Goal: Task Accomplishment & Management: Complete application form

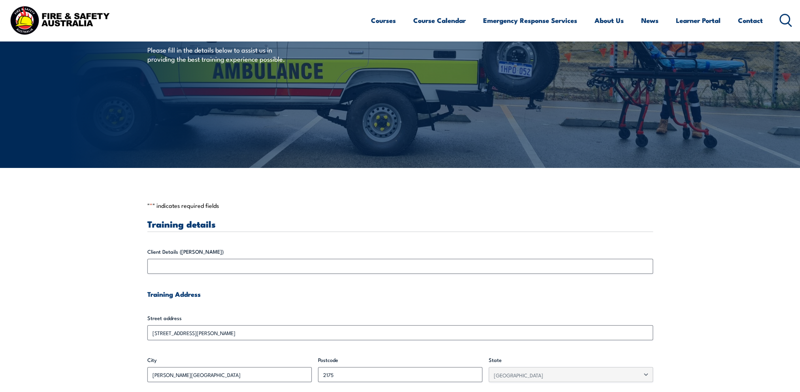
scroll to position [79, 0]
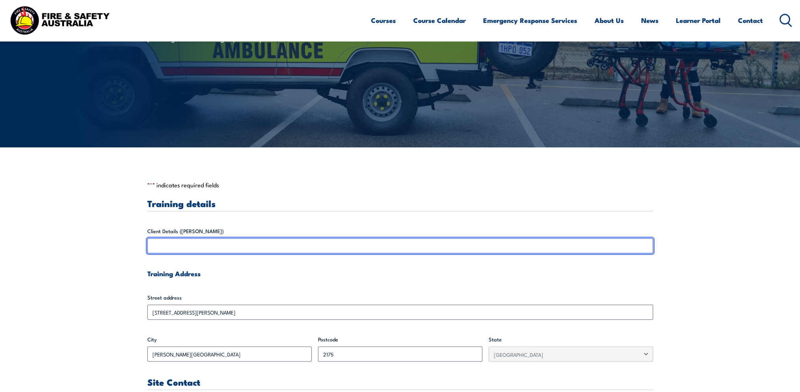
click at [177, 246] on input "Client Details ([PERSON_NAME])" at bounding box center [400, 245] width 506 height 15
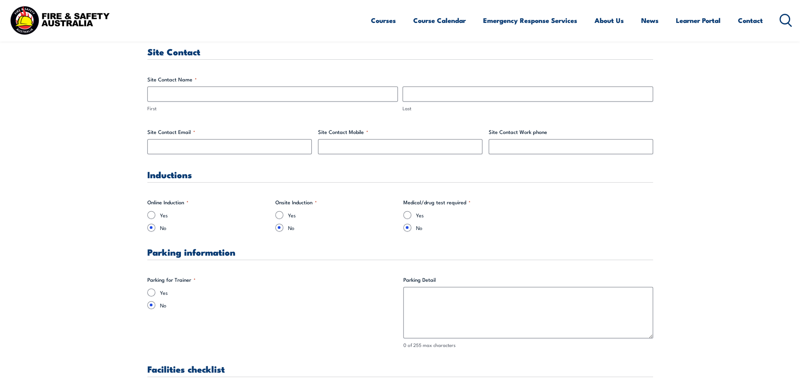
scroll to position [422, 0]
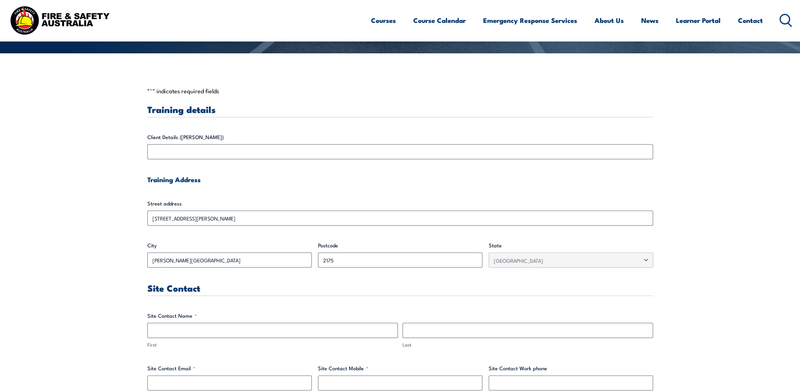
scroll to position [66, 0]
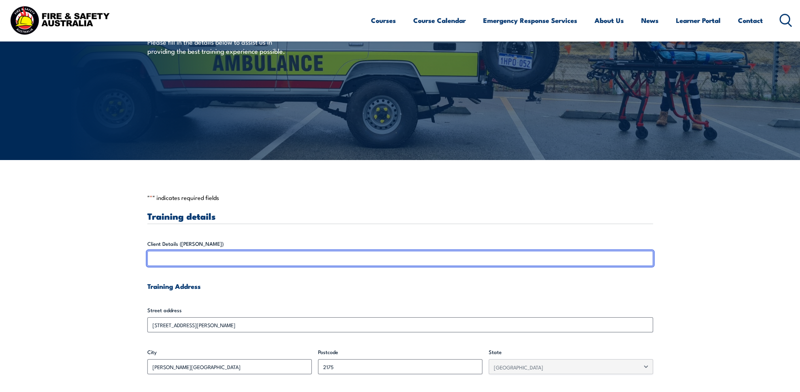
click at [174, 252] on input "Client Details ([PERSON_NAME])" at bounding box center [400, 258] width 506 height 15
click at [173, 252] on input "Client Details ([PERSON_NAME])" at bounding box center [400, 258] width 506 height 15
click at [252, 252] on input "Client Details ([PERSON_NAME])" at bounding box center [400, 258] width 506 height 15
click at [496, 252] on input "Client Details ([PERSON_NAME])" at bounding box center [400, 258] width 506 height 15
click at [275, 252] on input "Client Details ([PERSON_NAME])" at bounding box center [400, 258] width 506 height 15
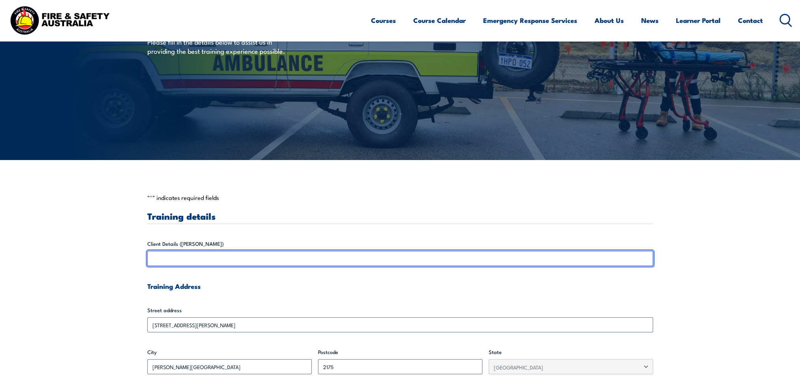
click at [270, 252] on input "Client Details ([PERSON_NAME])" at bounding box center [400, 258] width 506 height 15
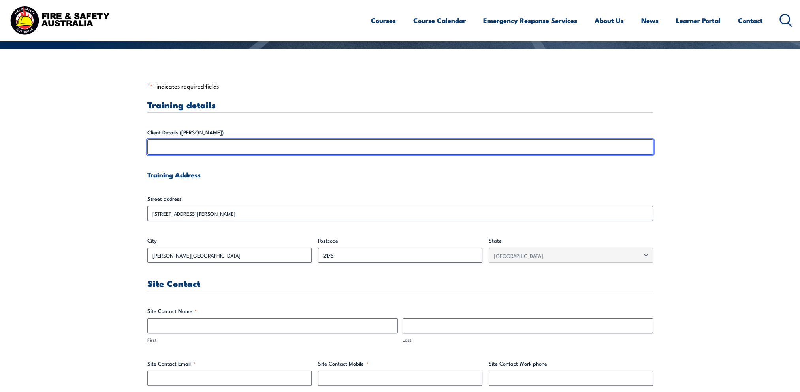
scroll to position [343, 0]
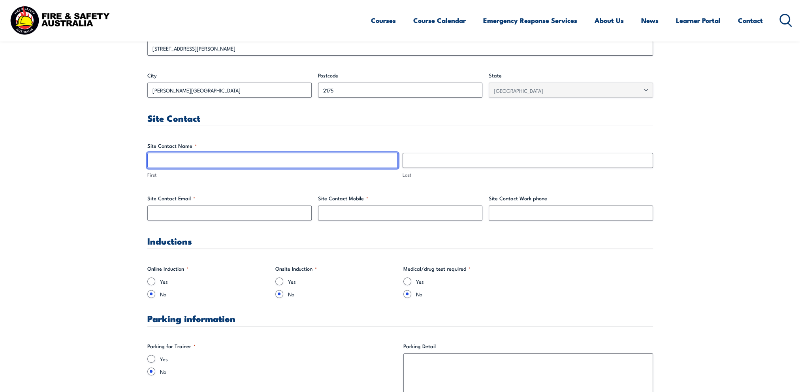
click at [174, 161] on input "First" at bounding box center [272, 160] width 250 height 15
type input "[PERSON_NAME]"
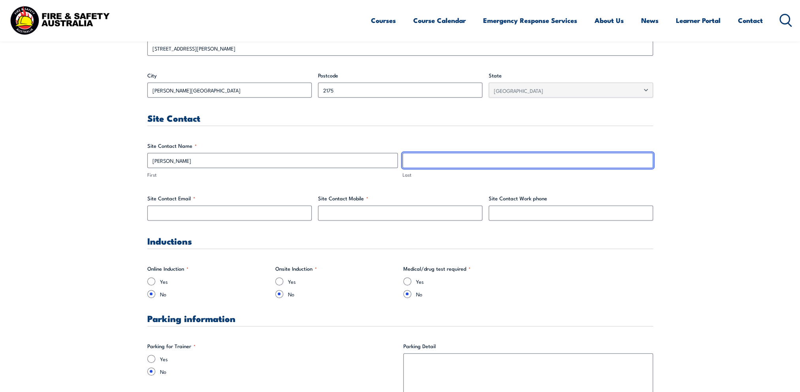
type input "[PERSON_NAME]"
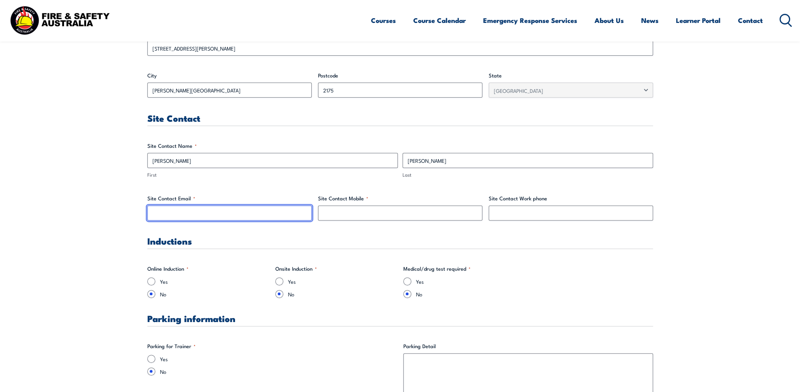
type input "[PERSON_NAME][EMAIL_ADDRESS][PERSON_NAME][DOMAIN_NAME]"
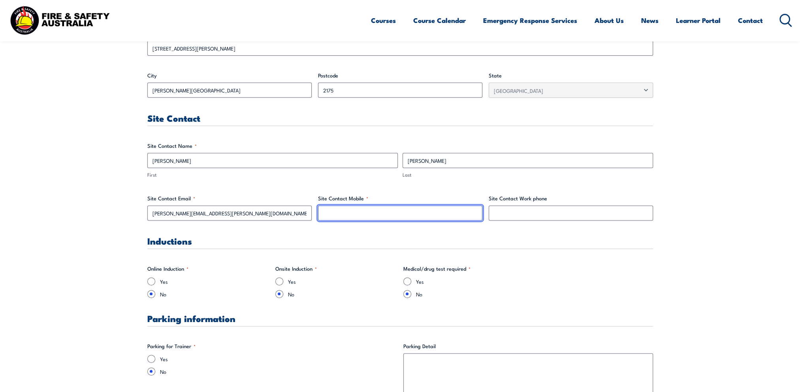
type input "0410220892"
click at [151, 252] on input "Yes" at bounding box center [151, 281] width 8 height 8
radio input "true"
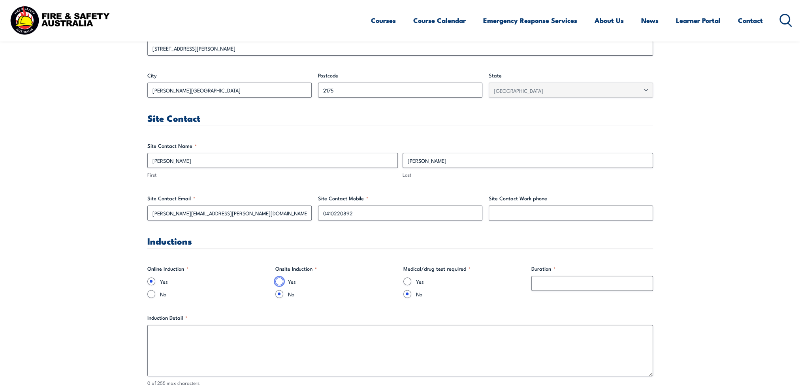
click at [278, 252] on input "Yes" at bounding box center [279, 281] width 8 height 8
radio input "true"
click at [150, 252] on input "No" at bounding box center [151, 294] width 8 height 8
radio input "true"
click at [496, 252] on input "Duration *" at bounding box center [592, 283] width 122 height 15
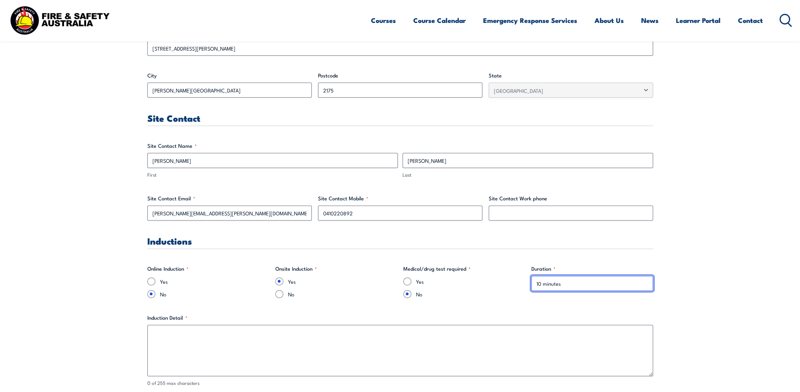
type input "10 minutes"
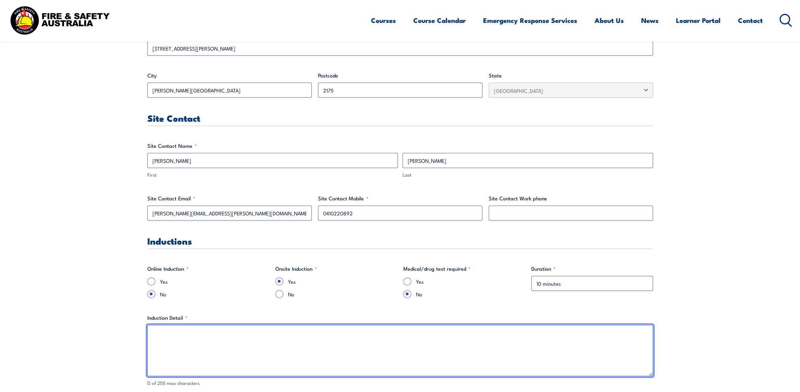
click at [161, 252] on textarea "Induction Detail *" at bounding box center [400, 350] width 506 height 51
type textarea "T"
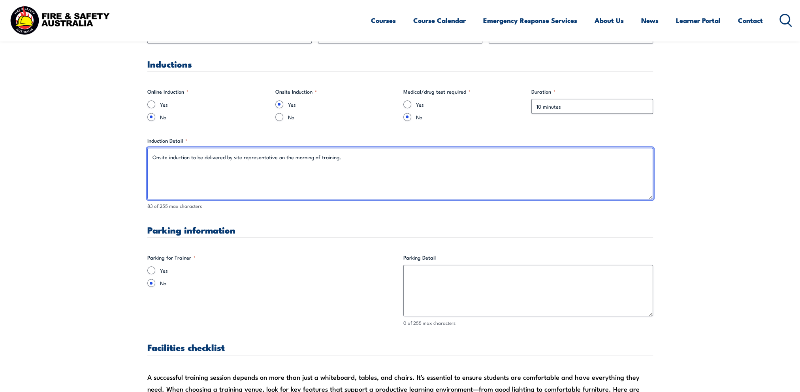
scroll to position [540, 0]
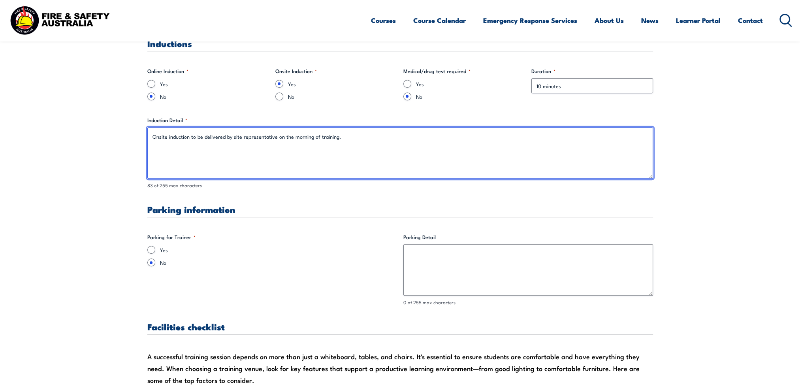
type textarea "Onsite induction to be delivered by site representative on the morning of train…"
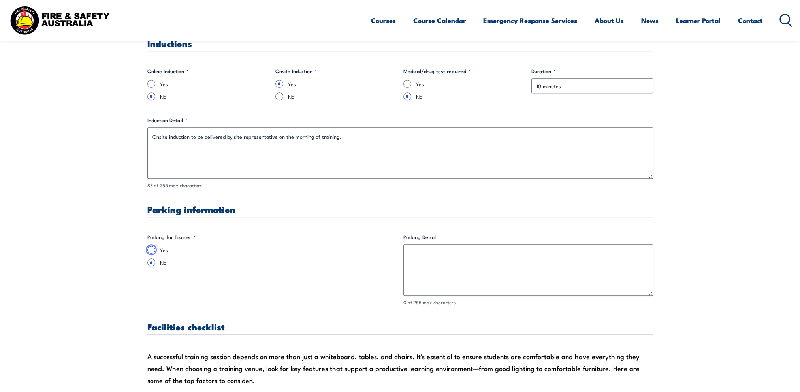
click at [149, 246] on input "Yes" at bounding box center [151, 250] width 8 height 8
radio input "true"
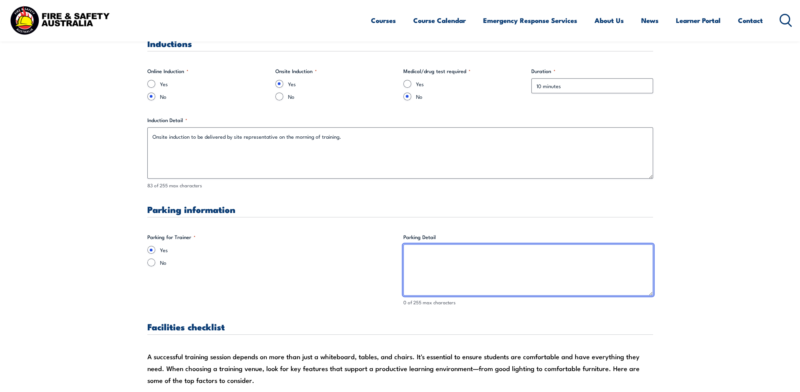
click at [439, 252] on textarea "Parking Detail" at bounding box center [528, 269] width 250 height 51
click at [412, 252] on textarea "Car park" at bounding box center [528, 269] width 250 height 51
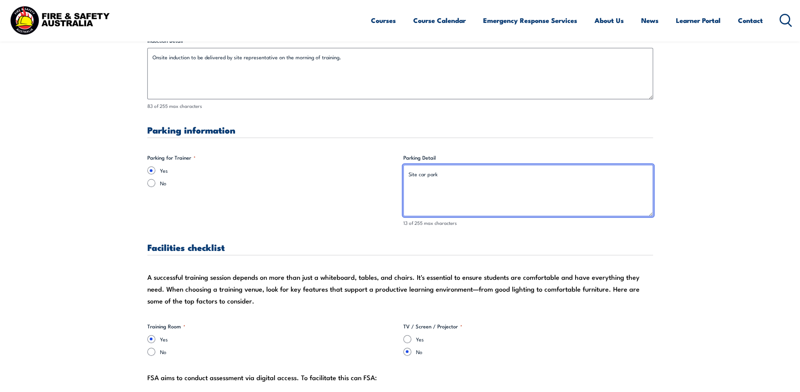
scroll to position [738, 0]
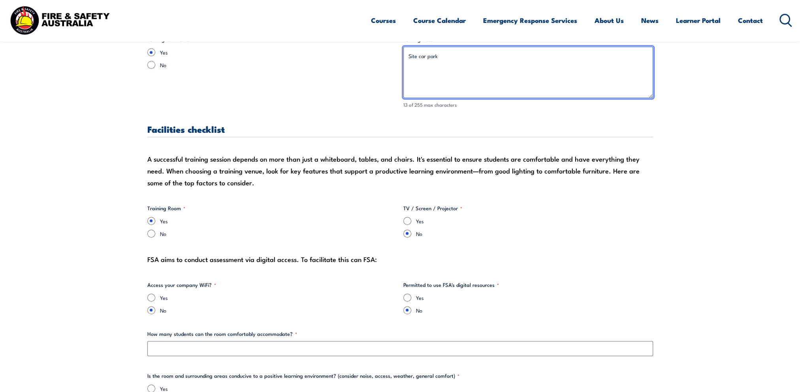
type textarea "Site car park"
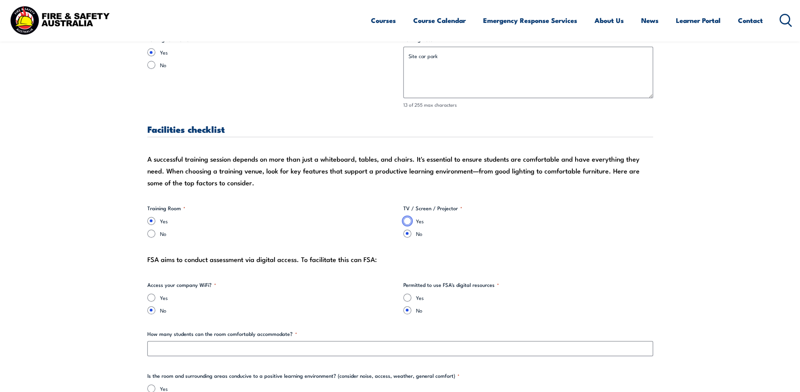
click at [408, 220] on input "Yes" at bounding box center [407, 221] width 8 height 8
radio input "true"
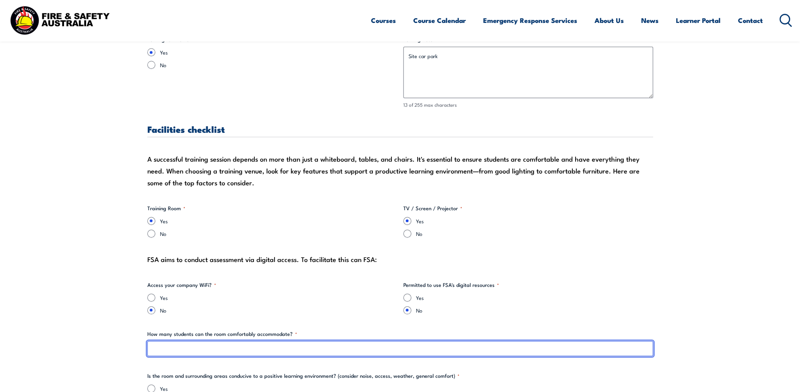
click at [176, 252] on input "How many students can the room comfortably accommodate? *" at bounding box center [400, 348] width 506 height 15
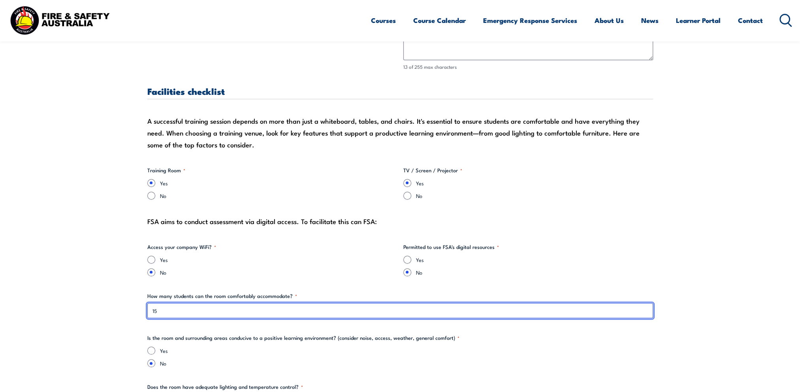
scroll to position [817, 0]
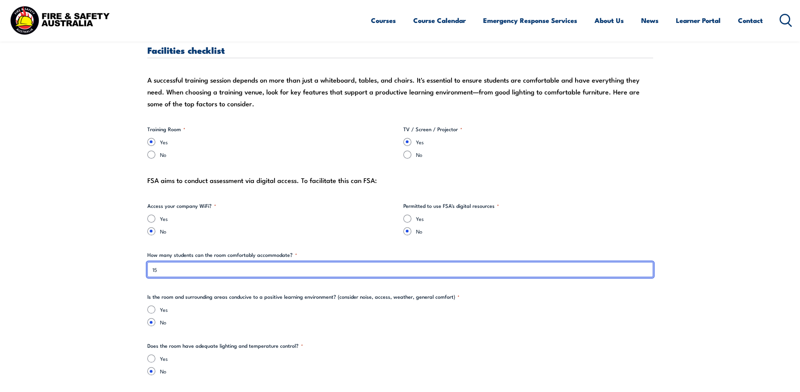
type input "15"
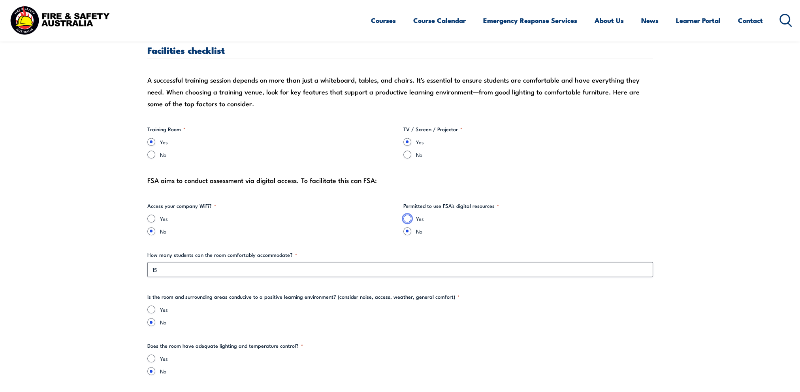
click at [405, 218] on input "Yes" at bounding box center [407, 218] width 8 height 8
radio input "true"
click at [153, 252] on input "Yes" at bounding box center [151, 309] width 8 height 8
radio input "true"
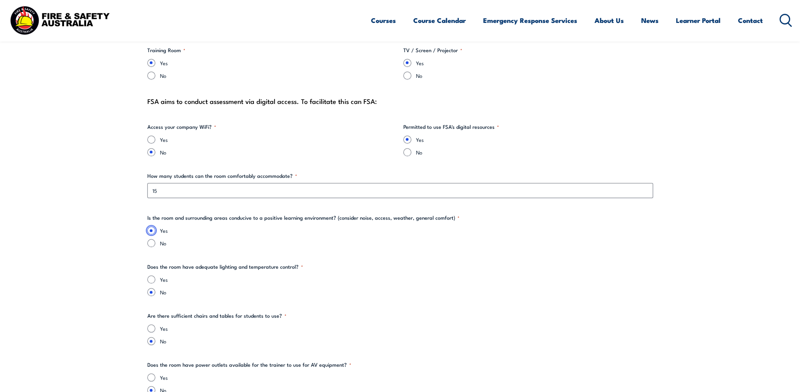
scroll to position [935, 0]
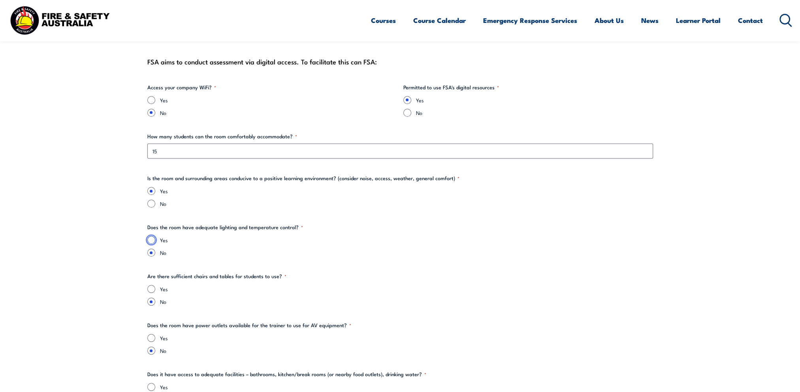
click at [152, 238] on input "Yes" at bounding box center [151, 240] width 8 height 8
radio input "true"
click at [152, 252] on input "Yes" at bounding box center [151, 289] width 8 height 8
radio input "true"
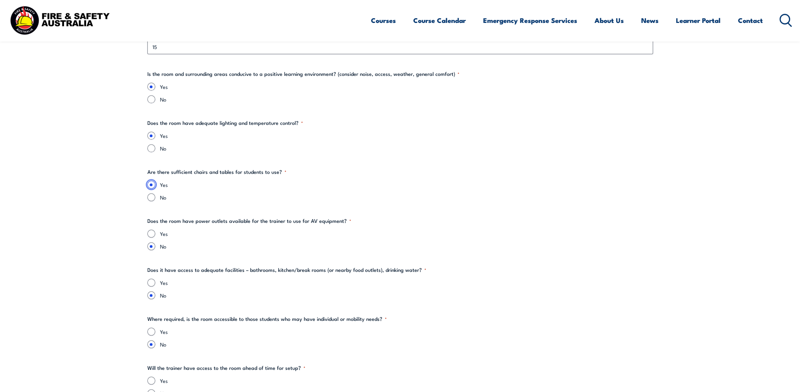
scroll to position [1054, 0]
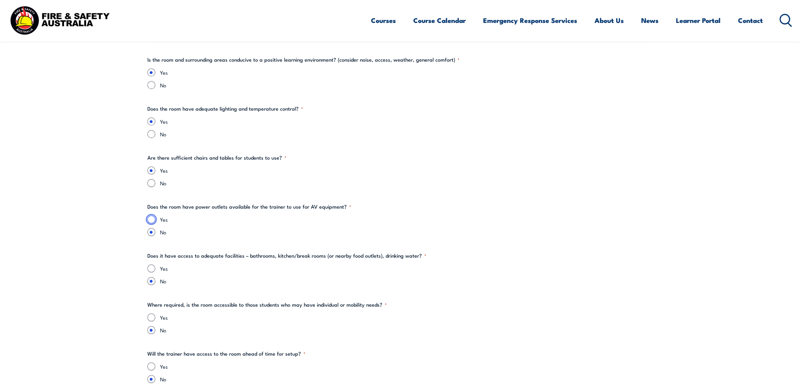
click at [150, 219] on input "Yes" at bounding box center [151, 219] width 8 height 8
radio input "true"
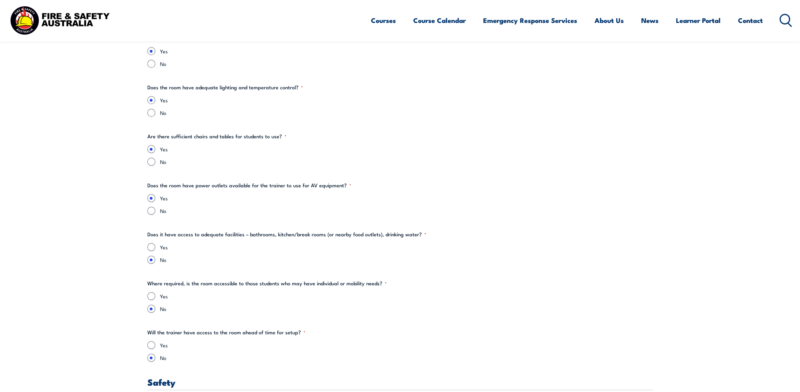
scroll to position [1093, 0]
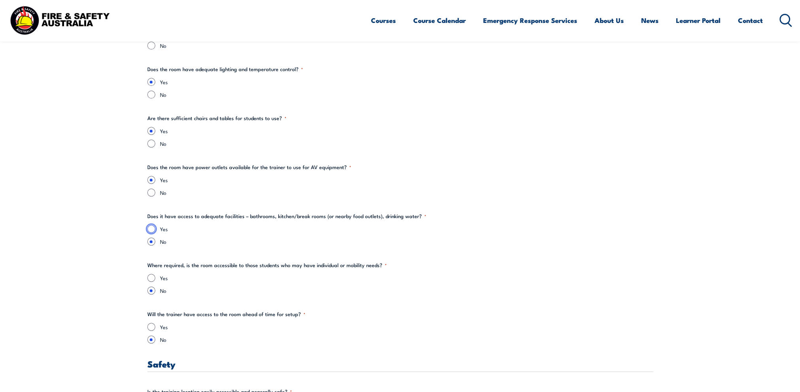
click at [150, 227] on input "Yes" at bounding box center [151, 229] width 8 height 8
radio input "true"
click at [152, 252] on input "Yes" at bounding box center [151, 278] width 8 height 8
radio input "true"
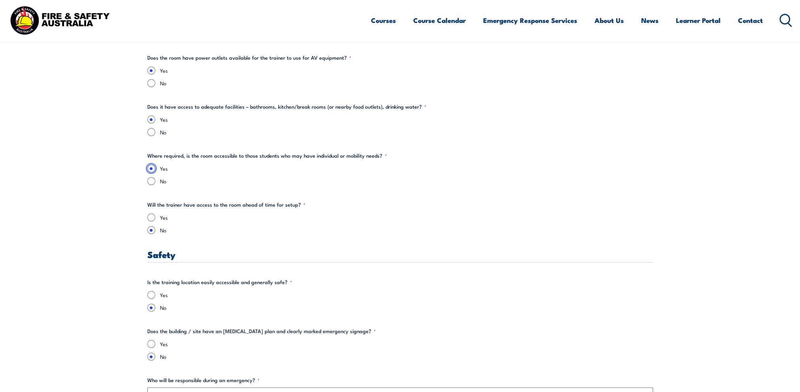
scroll to position [1212, 0]
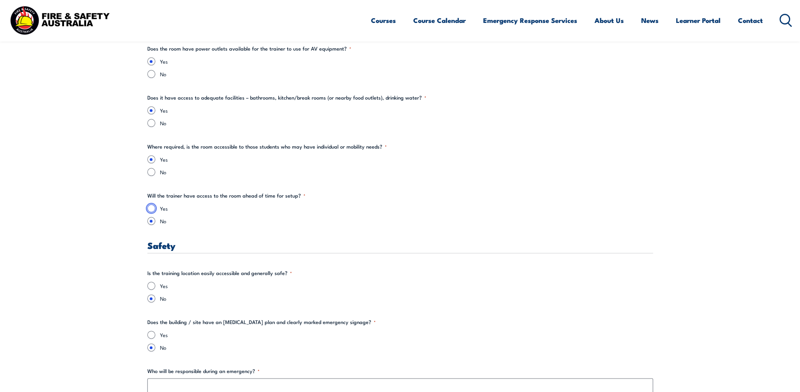
click at [150, 206] on input "Yes" at bounding box center [151, 208] width 8 height 8
radio input "true"
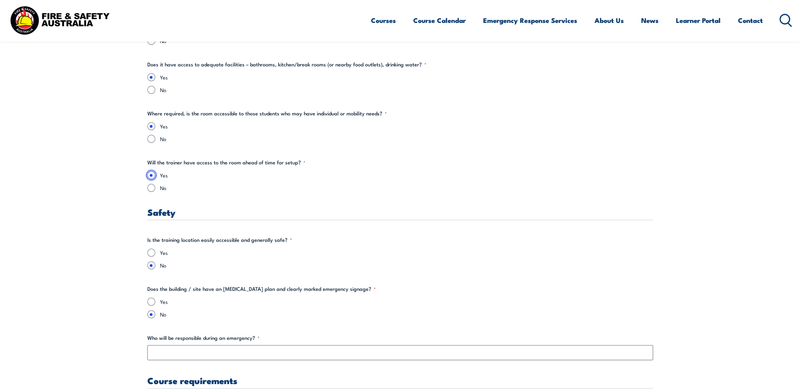
scroll to position [1291, 0]
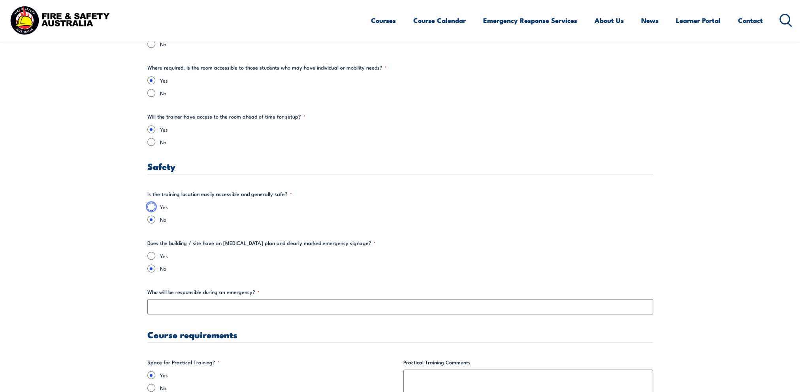
click at [149, 208] on input "Yes" at bounding box center [151, 207] width 8 height 8
radio input "true"
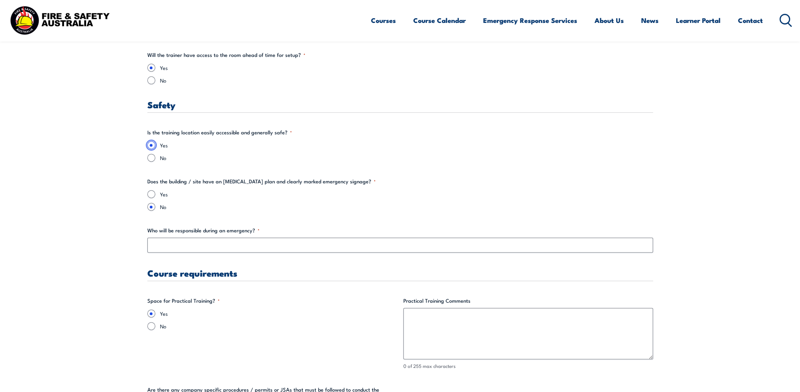
scroll to position [1370, 0]
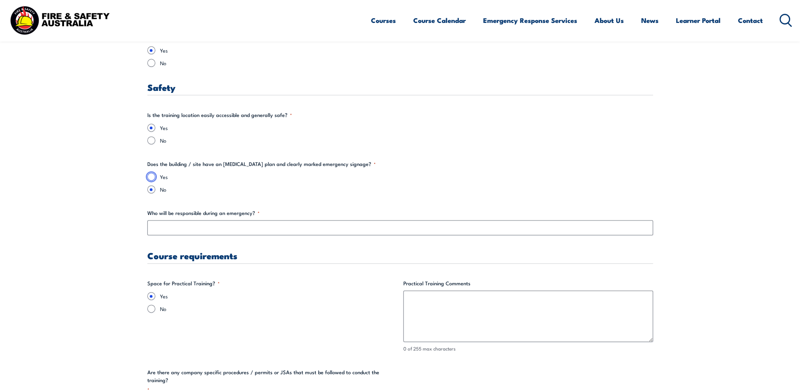
click at [152, 178] on input "Yes" at bounding box center [151, 177] width 8 height 8
radio input "true"
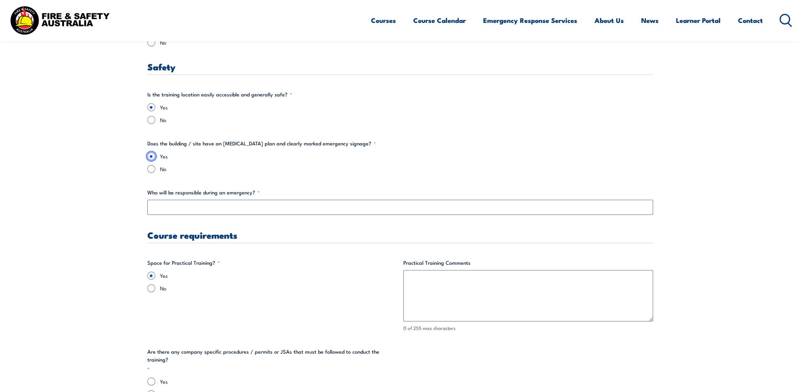
scroll to position [1409, 0]
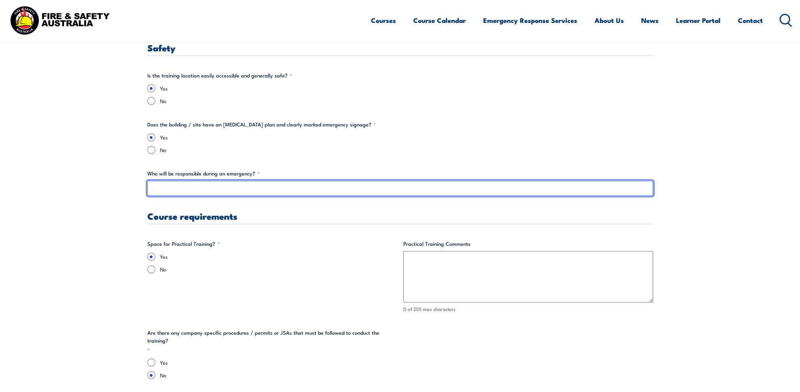
click at [160, 187] on input "Who will be responsible during an emergency? *" at bounding box center [400, 187] width 506 height 15
type input "[PERSON_NAME] or alternate Site Rep"
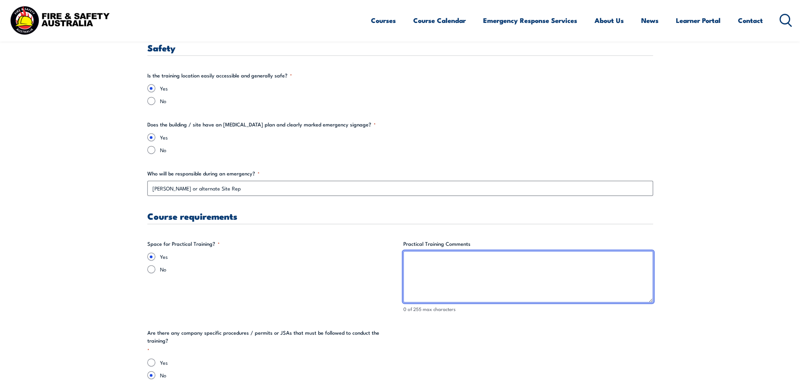
click at [417, 252] on textarea "Practical Training Comments" at bounding box center [528, 276] width 250 height 51
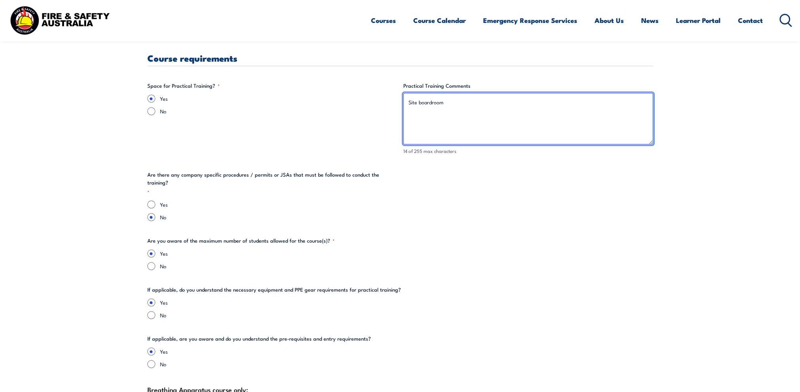
scroll to position [1646, 0]
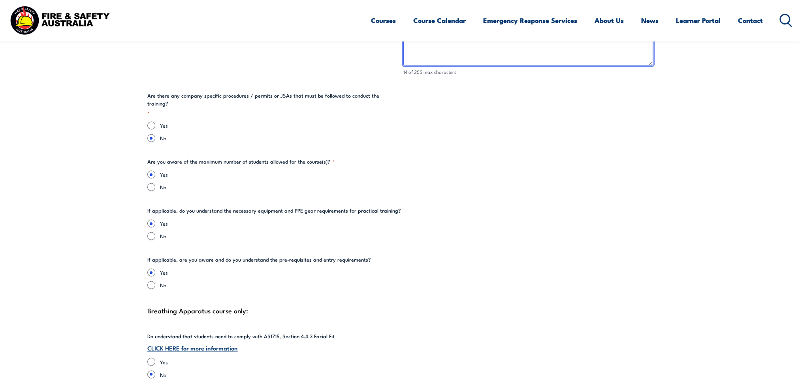
type textarea "Site boardroom"
click at [150, 232] on input "No" at bounding box center [151, 236] width 8 height 8
radio input "true"
click at [152, 219] on input "Yes" at bounding box center [151, 223] width 8 height 8
radio input "true"
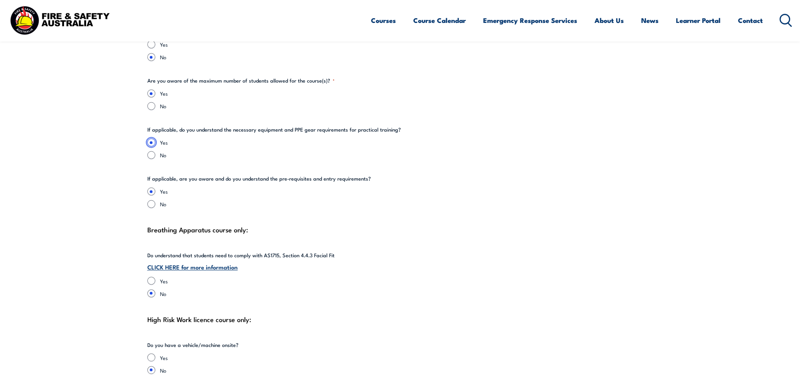
scroll to position [1923, 0]
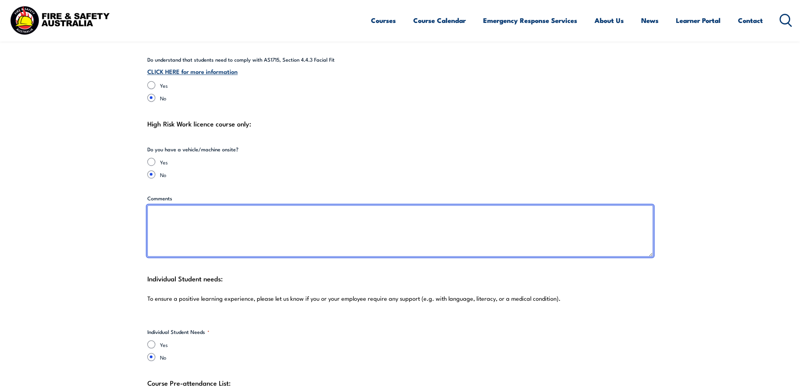
click at [158, 205] on textarea "Comments" at bounding box center [400, 230] width 506 height 51
click at [196, 207] on textarea "Some students may need to perform CPR on a" at bounding box center [400, 230] width 506 height 51
click at [228, 206] on textarea "Some students may request need to perform CPR on a" at bounding box center [400, 230] width 506 height 51
click at [268, 205] on textarea "Some students may request to perform CPR on a" at bounding box center [400, 230] width 506 height 51
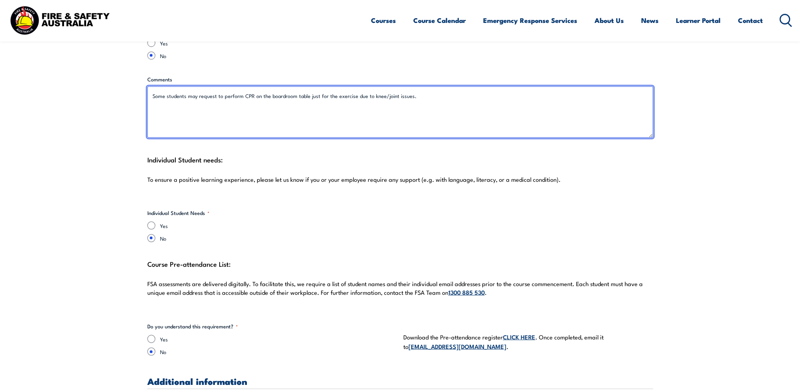
scroll to position [2160, 0]
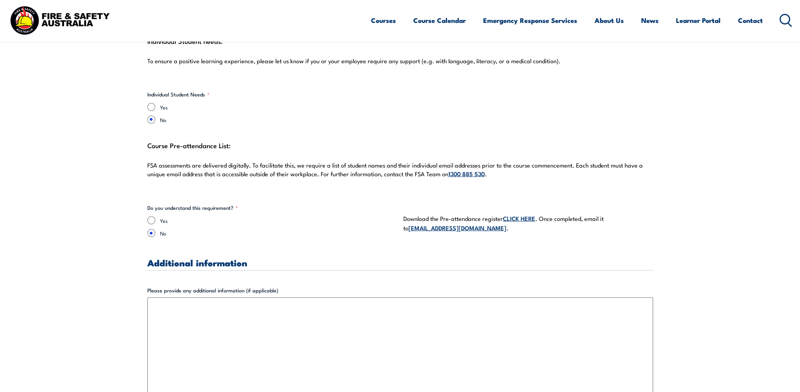
type textarea "Some students may request to perform CPR on the boardroom table just for the ex…"
click at [151, 216] on input "Yes" at bounding box center [151, 220] width 8 height 8
radio input "true"
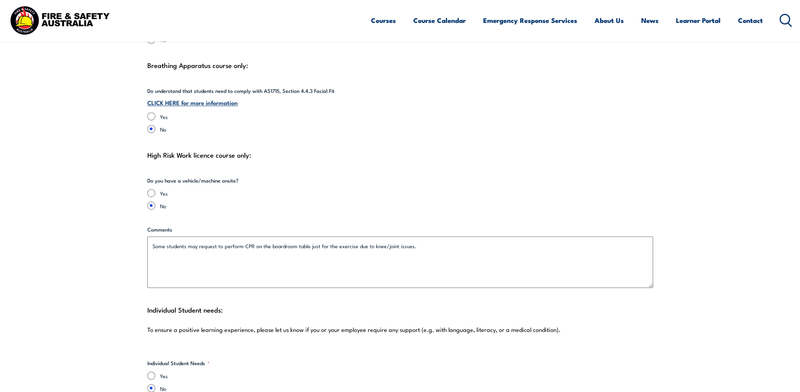
scroll to position [1883, 0]
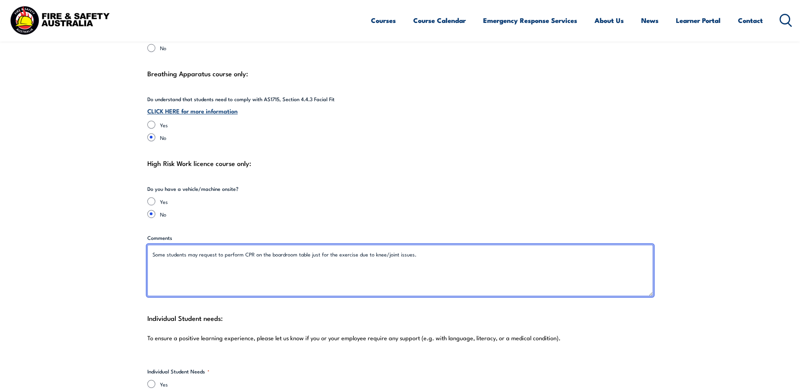
click at [411, 252] on textarea "Some students may request to perform CPR on the boardroom table just for the ex…" at bounding box center [400, 269] width 506 height 51
drag, startPoint x: 417, startPoint y: 246, endPoint x: 148, endPoint y: 246, distance: 269.4
click at [148, 246] on textarea "Some students may request to perform CPR on the boardroom table just for the ex…" at bounding box center [400, 269] width 506 height 51
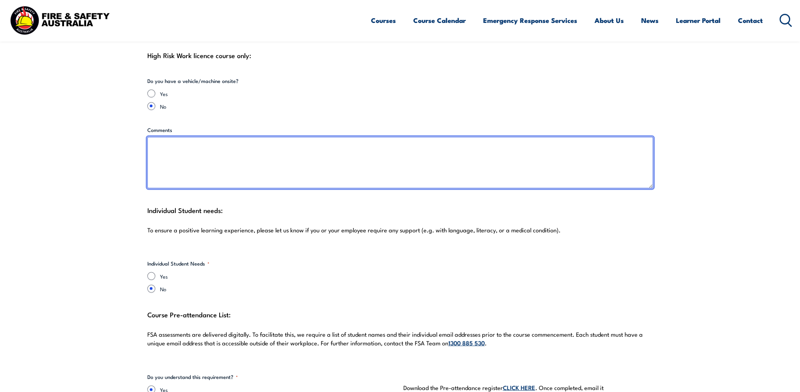
scroll to position [2199, 0]
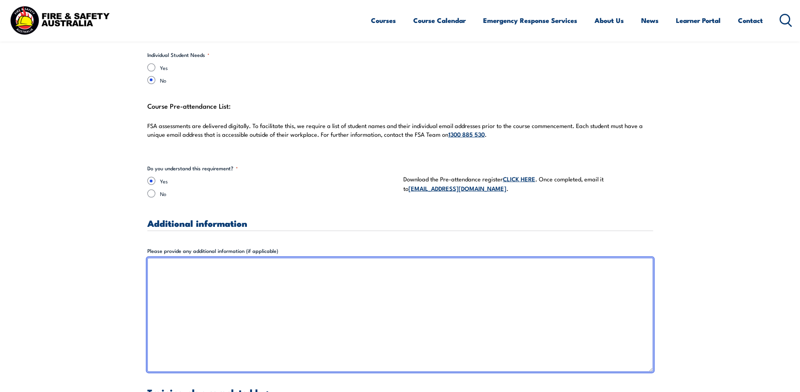
paste textarea "Some students may request to perform CPR on the boardroom table just for the ex…"
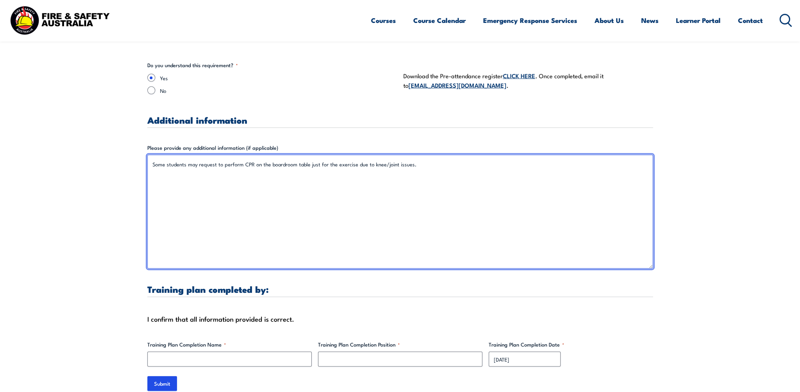
scroll to position [2318, 0]
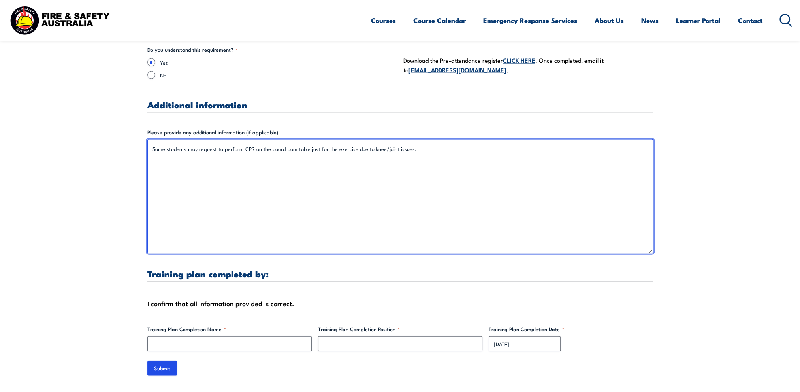
click at [334, 139] on textarea "Some students may request to perform CPR on the boardroom table just for the ex…" at bounding box center [400, 196] width 506 height 114
click at [422, 140] on textarea "Some students may request to perform CPR on the boardroom table just for the CP…" at bounding box center [400, 196] width 506 height 114
click at [276, 149] on textarea "Some students may request to perform CPR on the boardroom table just for the CP…" at bounding box center [400, 196] width 506 height 114
type textarea "Some students may request to perform CPR on the boardroom table just for the CP…"
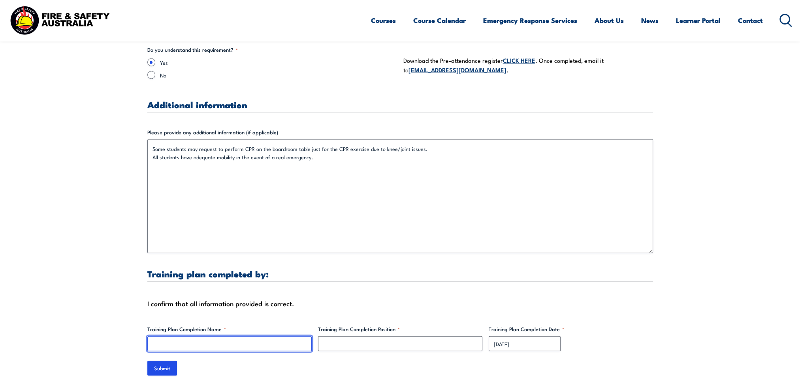
click at [253, 252] on input "Training Plan Completion Name *" at bounding box center [229, 343] width 164 height 15
type input "[PERSON_NAME]"
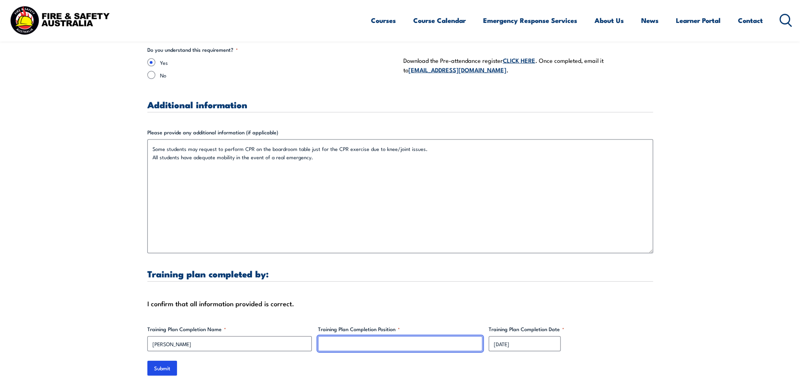
click at [351, 252] on input "Training Plan Completion Position *" at bounding box center [400, 343] width 164 height 15
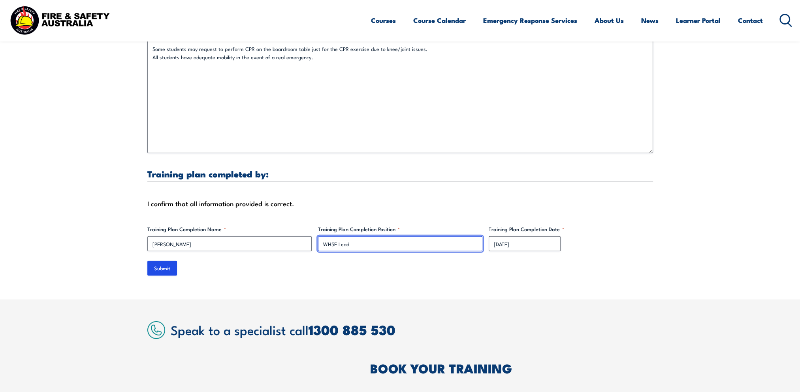
scroll to position [2515, 0]
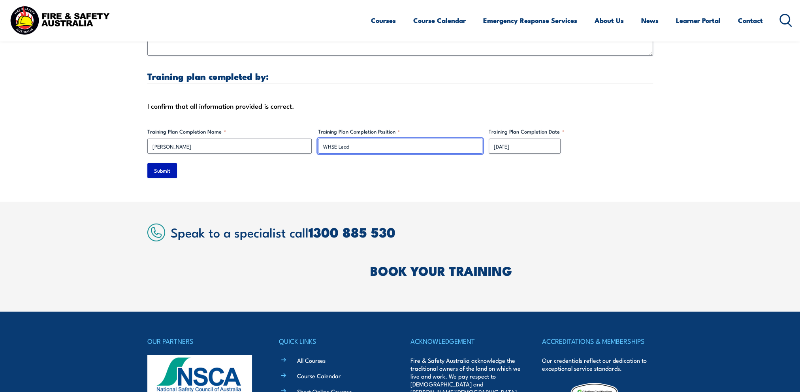
type input "WHSE Lead"
click at [160, 163] on input "Submit" at bounding box center [162, 170] width 30 height 15
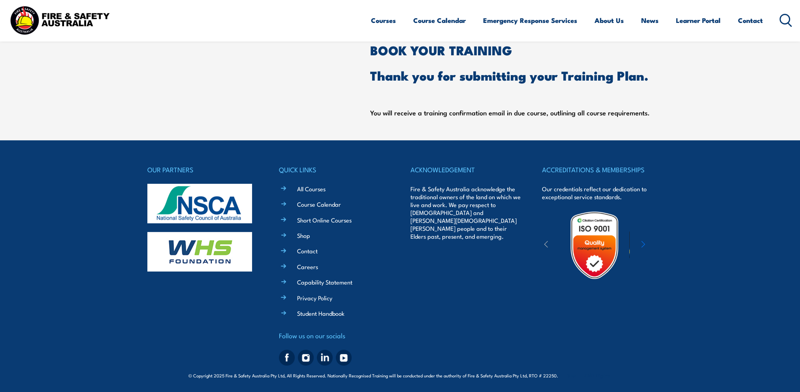
scroll to position [0, 0]
